Goal: Task Accomplishment & Management: Manage account settings

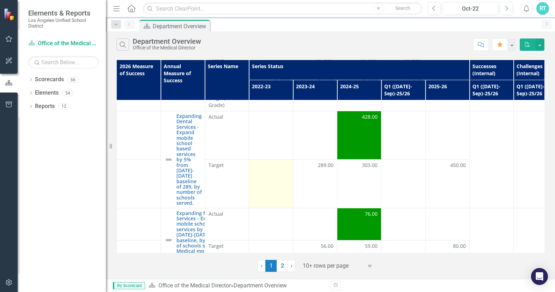
scroll to position [141, 0]
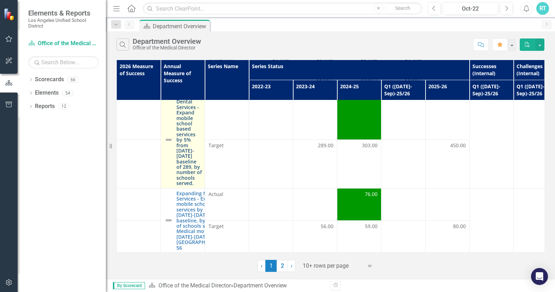
click at [188, 135] on link "Expanding Dental Services - Expand mobile school based services by 5% from [DAT…" at bounding box center [188, 139] width 25 height 92
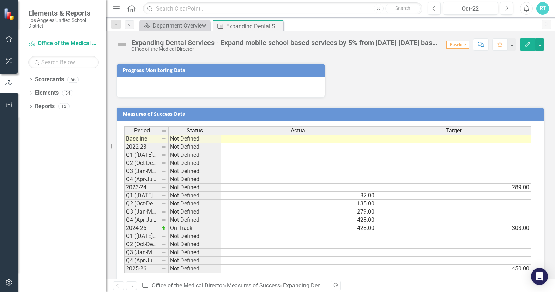
scroll to position [414, 0]
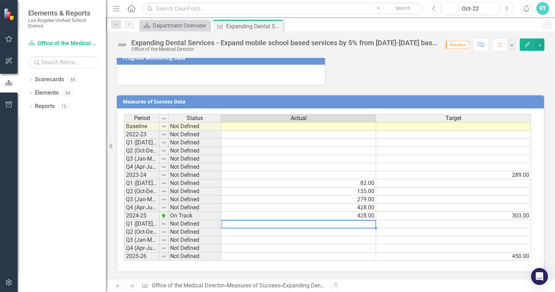
click at [266, 225] on td at bounding box center [298, 224] width 155 height 8
type textarea "82"
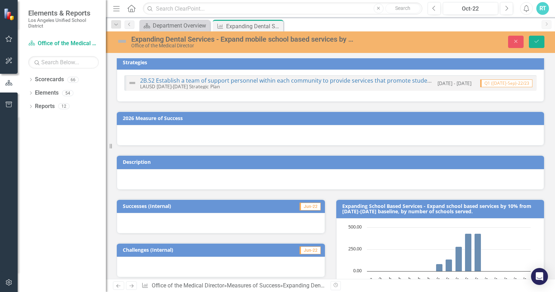
scroll to position [0, 0]
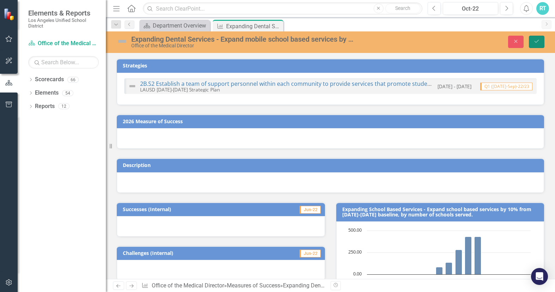
click at [539, 43] on icon "Save" at bounding box center [536, 41] width 6 height 5
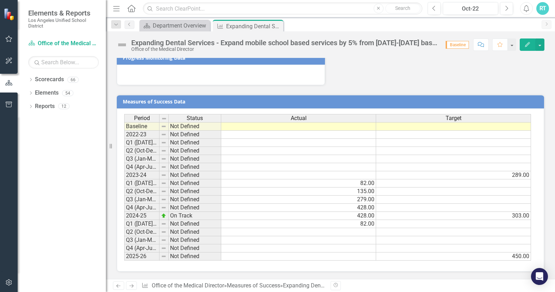
scroll to position [273, 0]
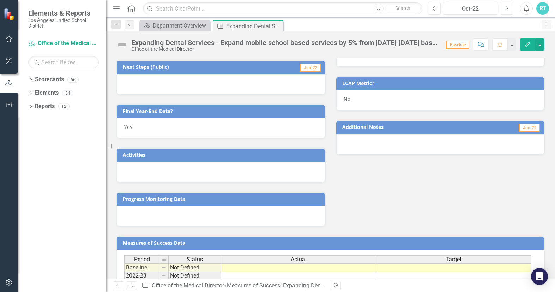
click at [512, 9] on button "Next" at bounding box center [506, 8] width 13 height 13
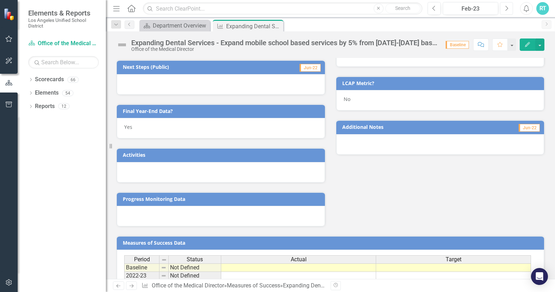
click at [512, 9] on button "Next" at bounding box center [506, 8] width 13 height 13
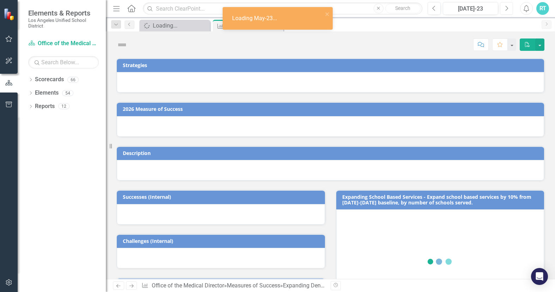
click at [512, 9] on button "Next" at bounding box center [506, 8] width 13 height 13
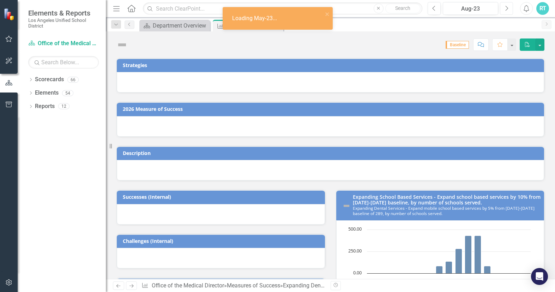
click at [512, 9] on button "Next" at bounding box center [506, 8] width 13 height 13
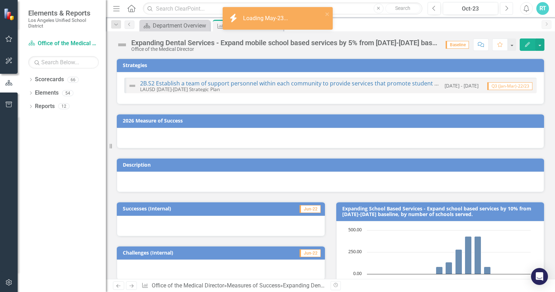
click at [512, 9] on button "Next" at bounding box center [506, 8] width 13 height 13
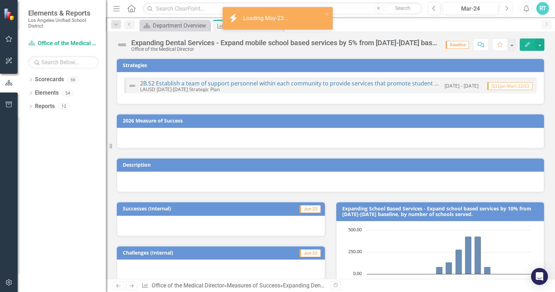
click at [512, 9] on button "Next" at bounding box center [506, 8] width 13 height 13
click at [512, 10] on button "Next" at bounding box center [506, 8] width 13 height 13
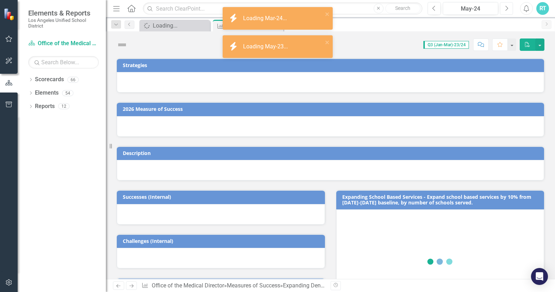
click at [512, 10] on button "Next" at bounding box center [506, 8] width 13 height 13
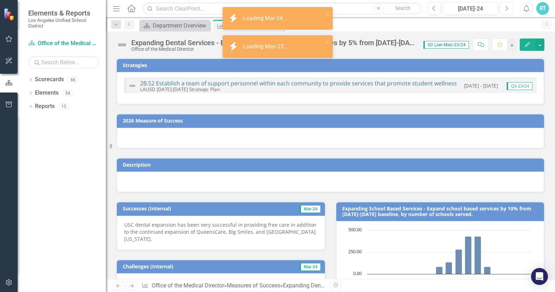
click at [512, 10] on button "Next" at bounding box center [506, 8] width 13 height 13
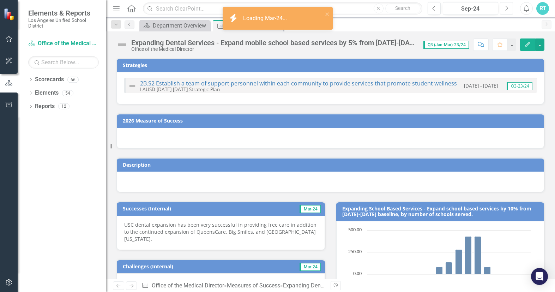
click at [512, 10] on button "Next" at bounding box center [506, 8] width 13 height 13
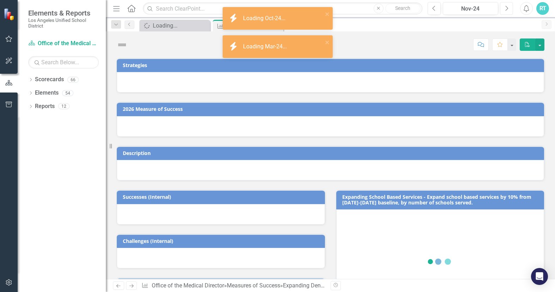
click at [512, 10] on button "Next" at bounding box center [506, 8] width 13 height 13
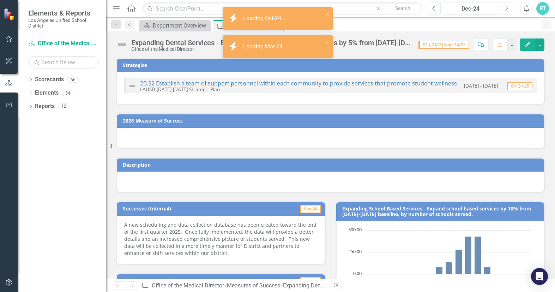
click at [512, 10] on button "Next" at bounding box center [506, 8] width 13 height 13
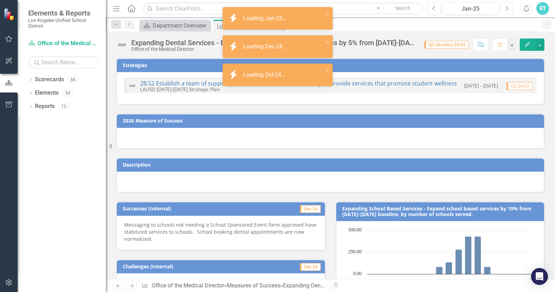
click at [512, 10] on button "Next" at bounding box center [506, 8] width 13 height 13
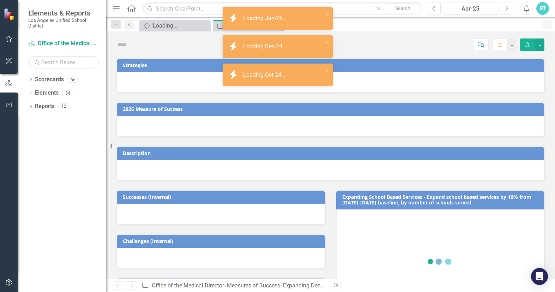
click at [512, 10] on button "Next" at bounding box center [506, 8] width 13 height 13
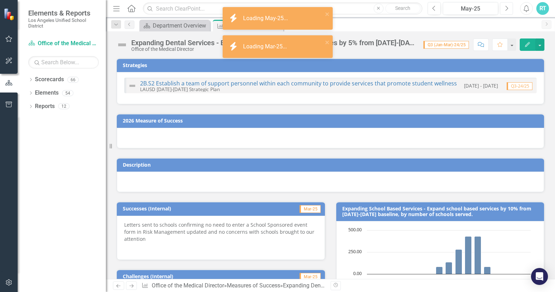
click at [510, 10] on button "Next" at bounding box center [506, 8] width 13 height 13
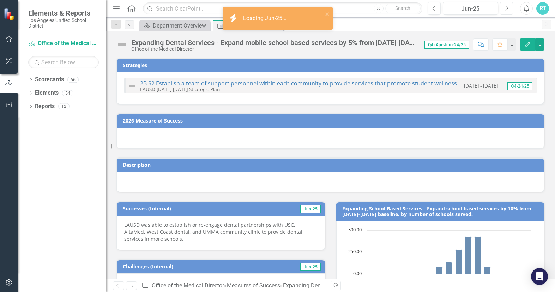
click at [509, 11] on button "Next" at bounding box center [506, 8] width 13 height 13
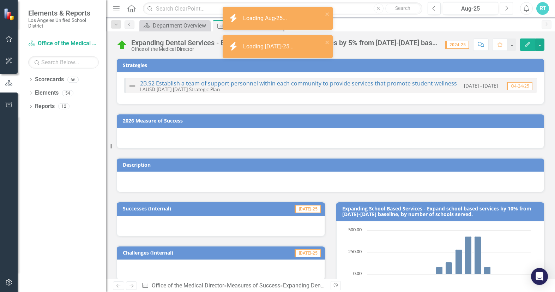
click at [509, 11] on button "Next" at bounding box center [506, 8] width 13 height 13
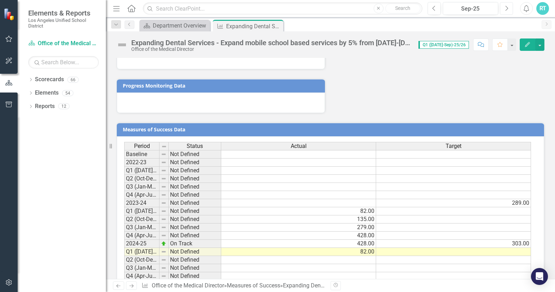
scroll to position [414, 0]
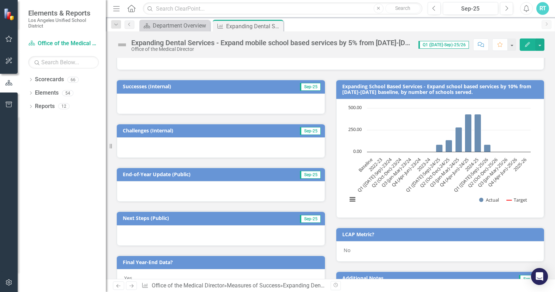
scroll to position [106, 0]
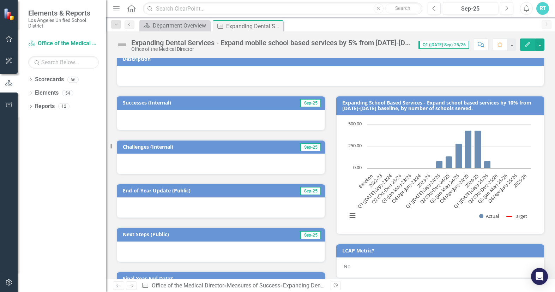
click at [197, 124] on div at bounding box center [221, 120] width 208 height 20
click at [251, 112] on div at bounding box center [221, 120] width 208 height 20
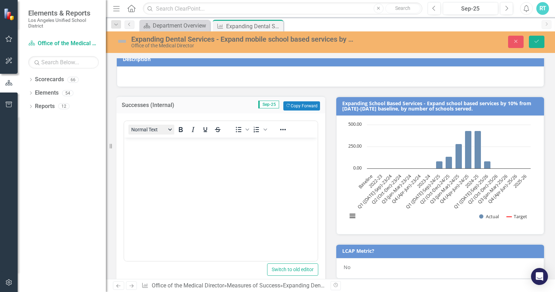
scroll to position [0, 0]
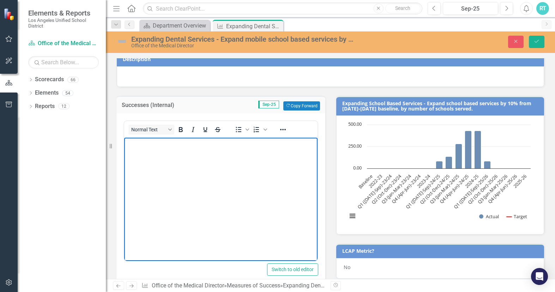
click at [143, 155] on body "Rich Text Area. Press ALT-0 for help." at bounding box center [220, 190] width 193 height 106
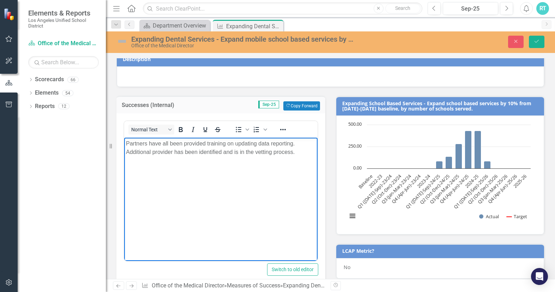
click at [151, 151] on p "Partners have all been provided training on updating data reporting. Additional…" at bounding box center [221, 147] width 190 height 17
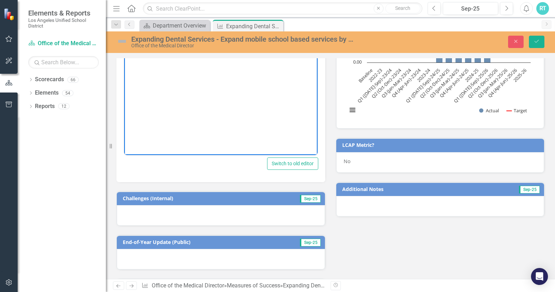
scroll to position [247, 0]
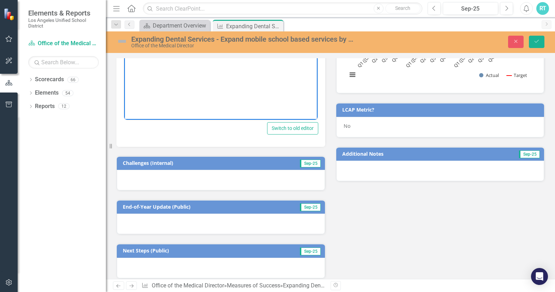
click at [271, 174] on div at bounding box center [221, 180] width 208 height 20
click at [278, 175] on div at bounding box center [221, 180] width 208 height 20
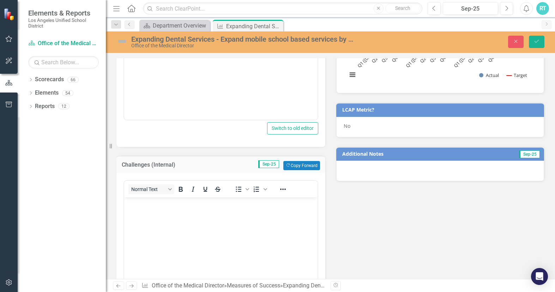
scroll to position [0, 0]
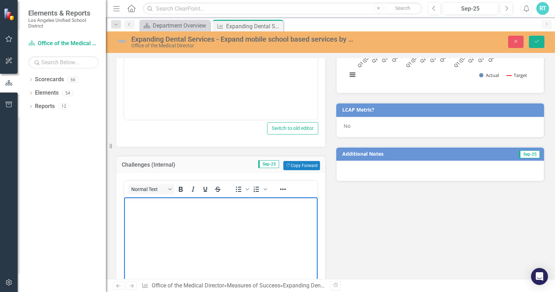
click at [185, 216] on body "Rich Text Area. Press ALT-0 for help." at bounding box center [220, 250] width 193 height 106
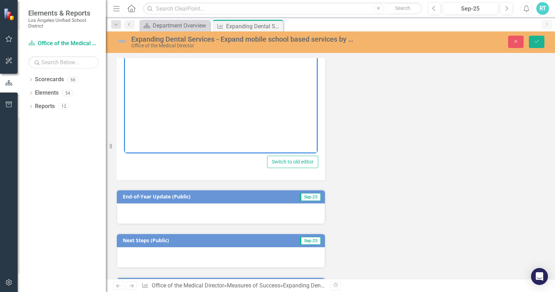
scroll to position [423, 0]
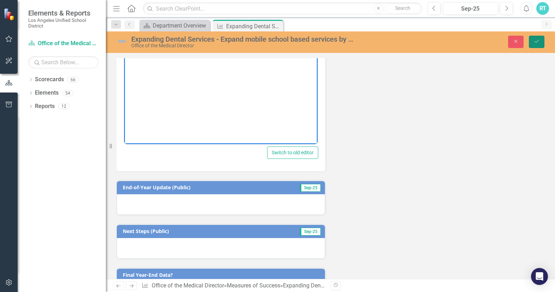
click at [536, 40] on icon "Save" at bounding box center [536, 41] width 6 height 5
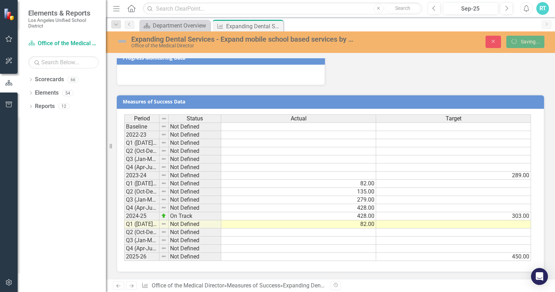
scroll to position [264, 0]
